Goal: Browse casually: Explore the website without a specific task or goal

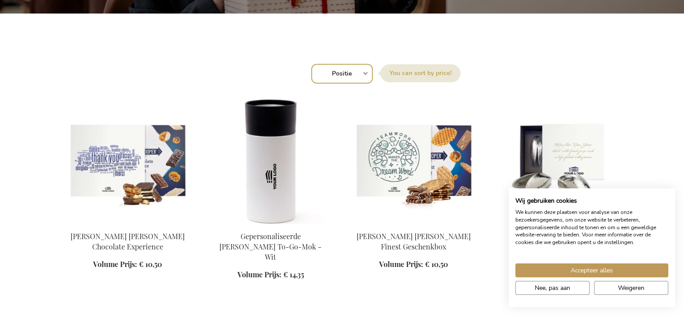
scroll to position [315, 0]
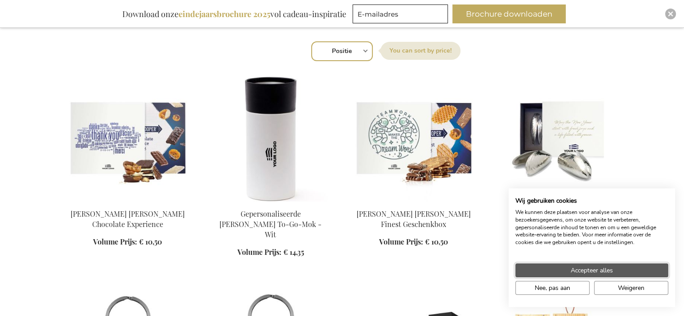
click at [603, 268] on span "Accepteer alles" at bounding box center [592, 270] width 42 height 9
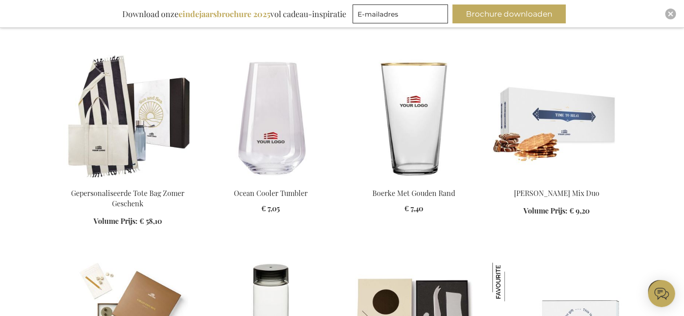
scroll to position [764, 0]
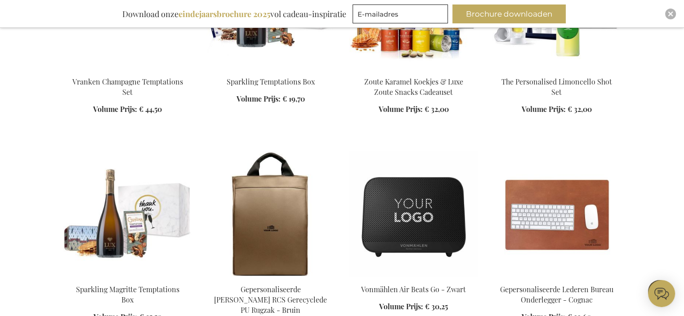
scroll to position [1304, 0]
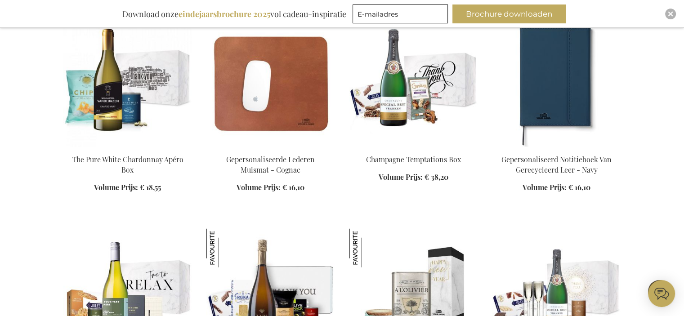
scroll to position [1979, 0]
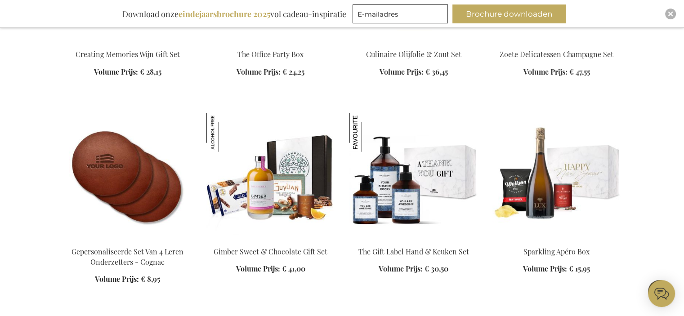
scroll to position [2159, 0]
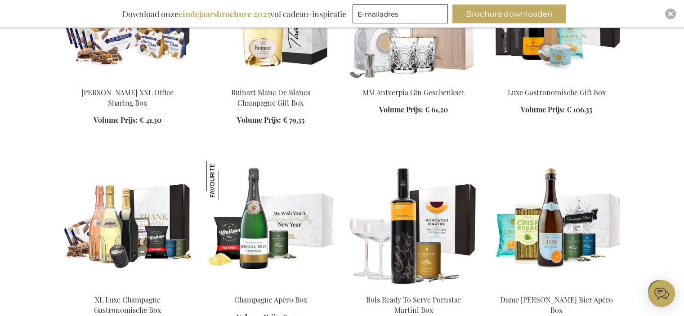
scroll to position [2788, 0]
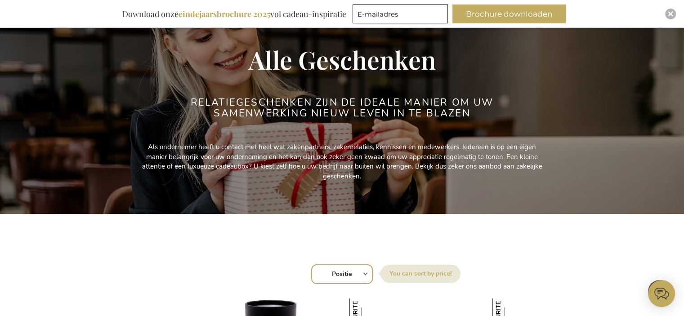
scroll to position [90, 0]
